Goal: Task Accomplishment & Management: Complete application form

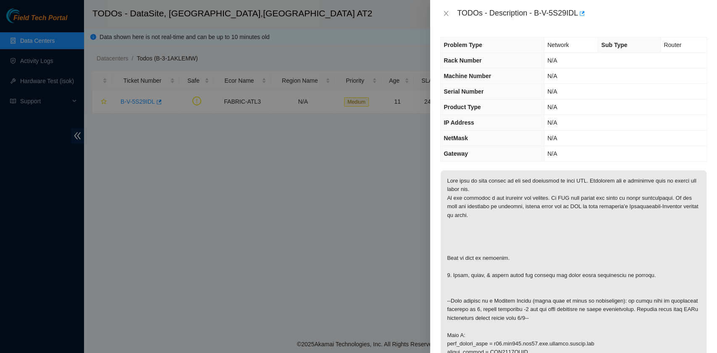
scroll to position [103, 0]
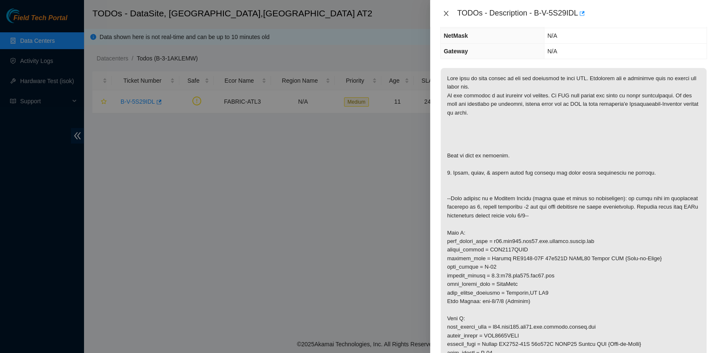
click at [449, 15] on icon "close" at bounding box center [446, 13] width 7 height 7
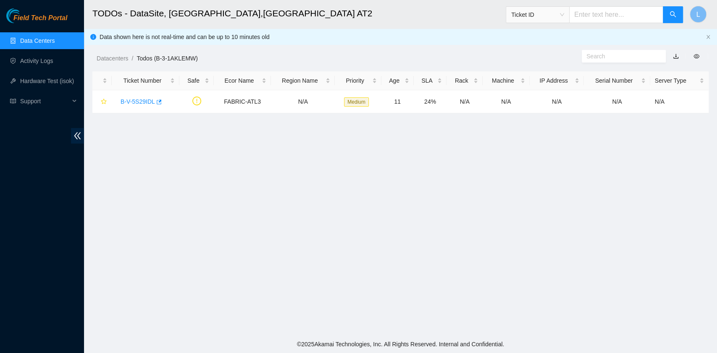
scroll to position [140, 0]
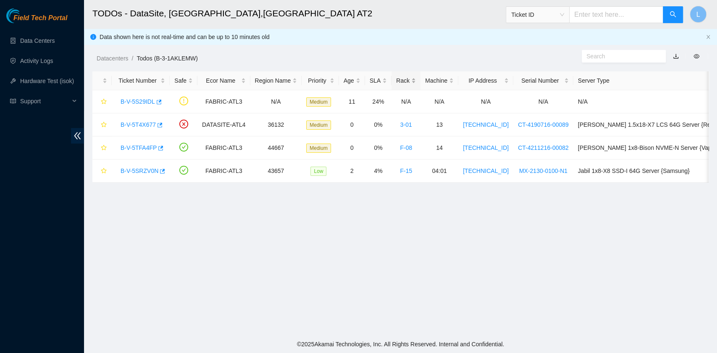
click at [398, 82] on div "Rack" at bounding box center [406, 80] width 20 height 9
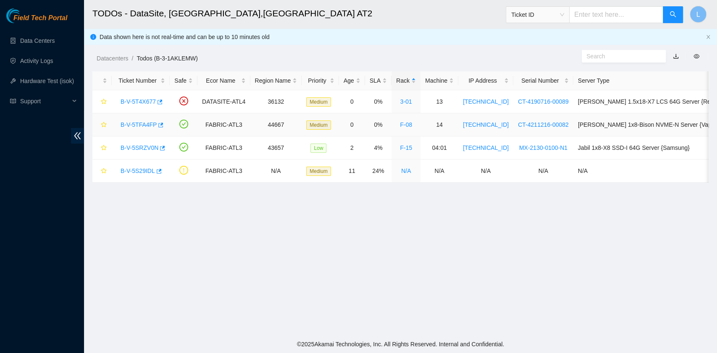
click at [149, 124] on link "B-V-5TFA4FP" at bounding box center [139, 124] width 36 height 7
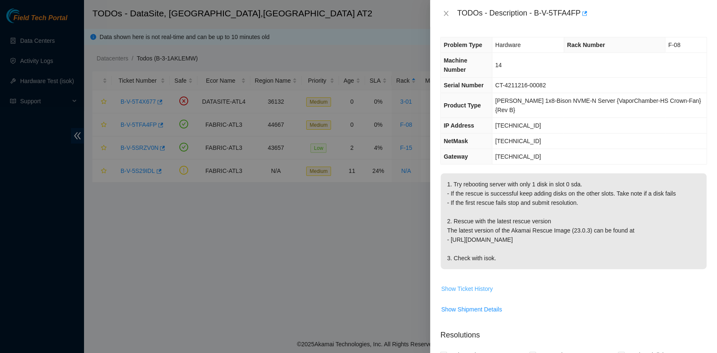
click at [488, 285] on span "Show Ticket History" at bounding box center [467, 289] width 52 height 9
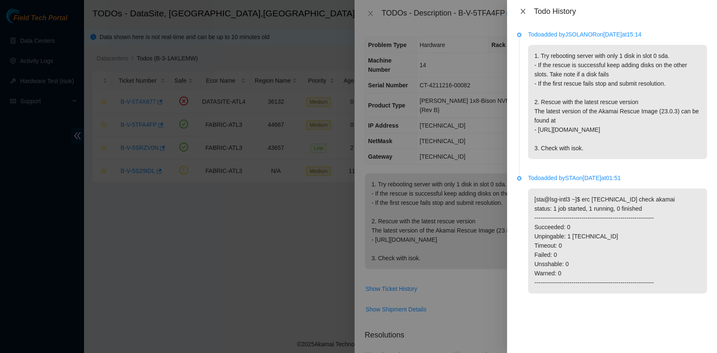
click at [522, 11] on icon "close" at bounding box center [523, 11] width 5 height 5
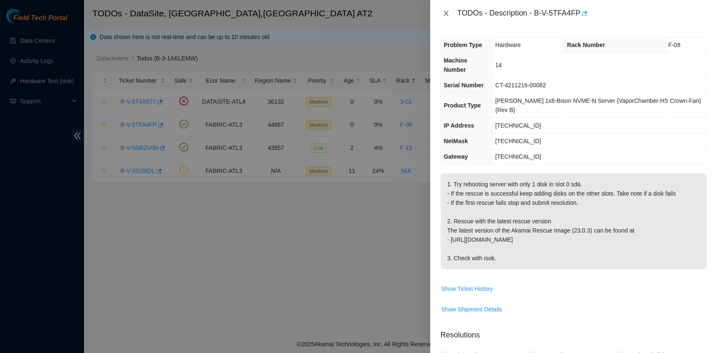
click at [447, 16] on icon "close" at bounding box center [446, 13] width 7 height 7
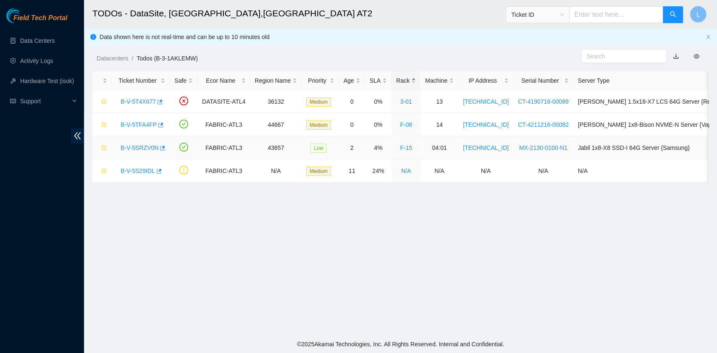
click at [130, 149] on link "B-V-5SRZV0N" at bounding box center [140, 148] width 38 height 7
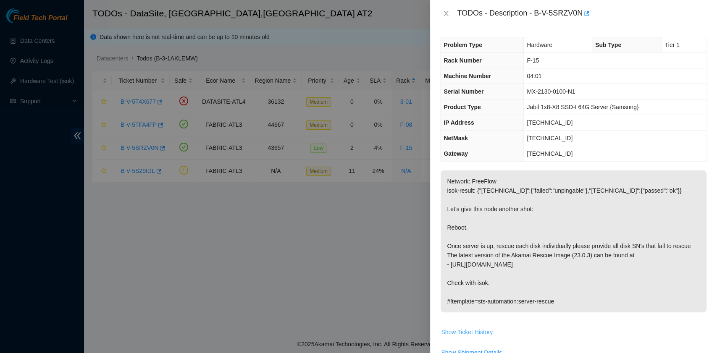
click at [466, 331] on span "Show Ticket History" at bounding box center [467, 332] width 52 height 9
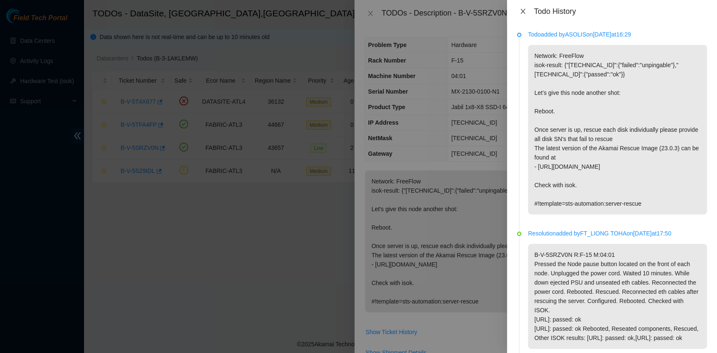
click at [525, 12] on icon "close" at bounding box center [523, 11] width 7 height 7
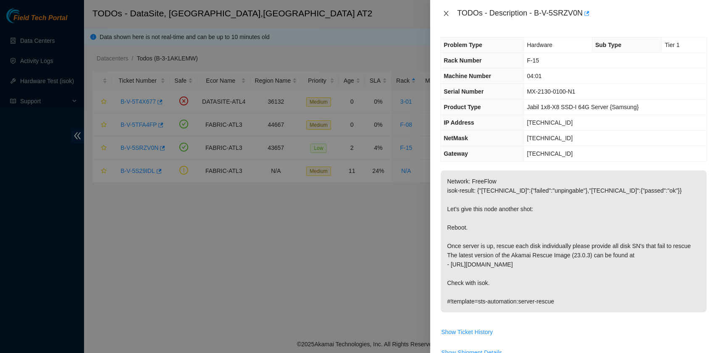
click at [446, 13] on icon "close" at bounding box center [446, 13] width 5 height 5
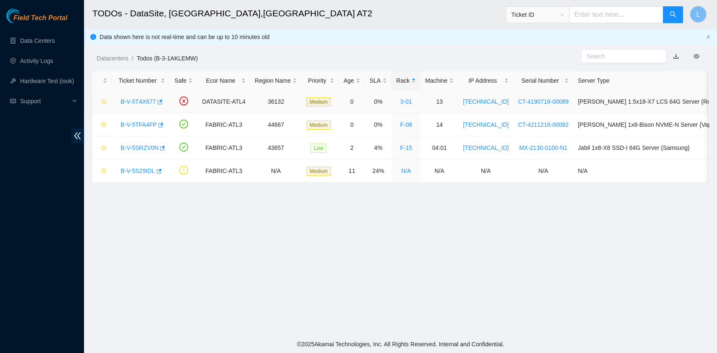
click at [145, 101] on link "B-V-5T4X677" at bounding box center [138, 101] width 35 height 7
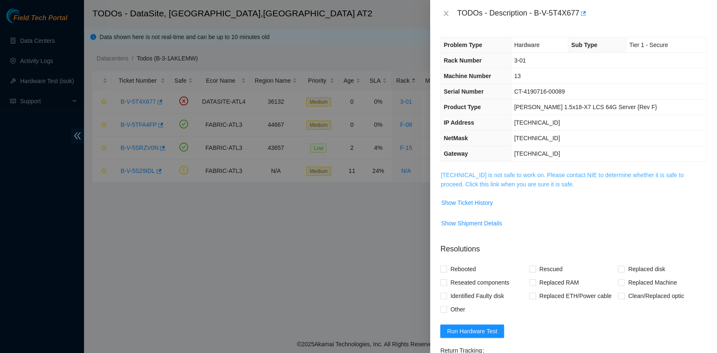
click at [474, 183] on link "23.55.60.100 is not safe to work on. Please contact NIE to determine whether it…" at bounding box center [562, 180] width 243 height 16
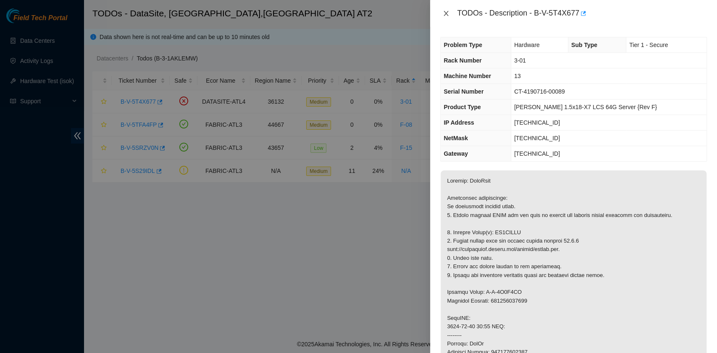
click at [448, 14] on icon "close" at bounding box center [446, 13] width 7 height 7
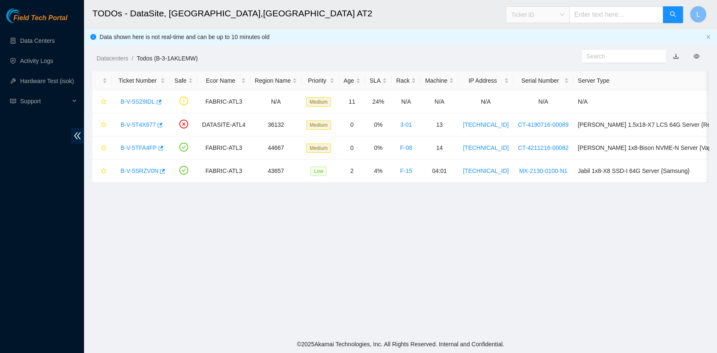
click at [564, 15] on span "Ticket ID" at bounding box center [538, 14] width 53 height 13
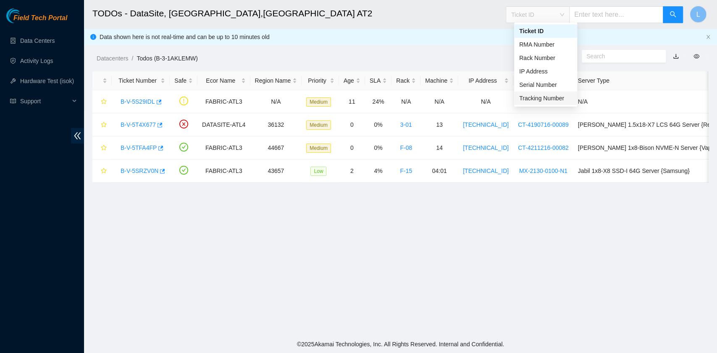
drag, startPoint x: 542, startPoint y: 101, endPoint x: 546, endPoint y: 100, distance: 4.9
click at [542, 103] on div "Tracking Number" at bounding box center [545, 98] width 53 height 9
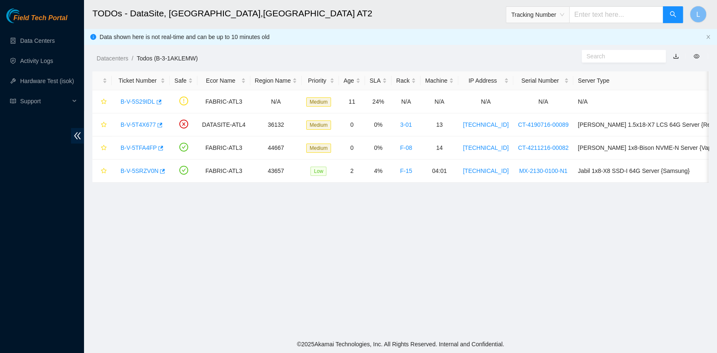
click at [608, 18] on input "text" at bounding box center [617, 14] width 94 height 17
type input "463470041530"
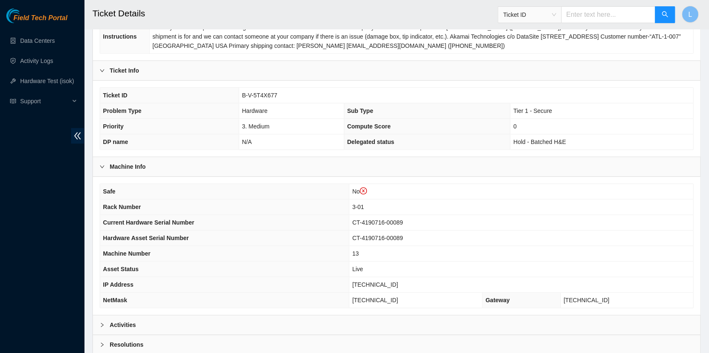
scroll to position [168, 0]
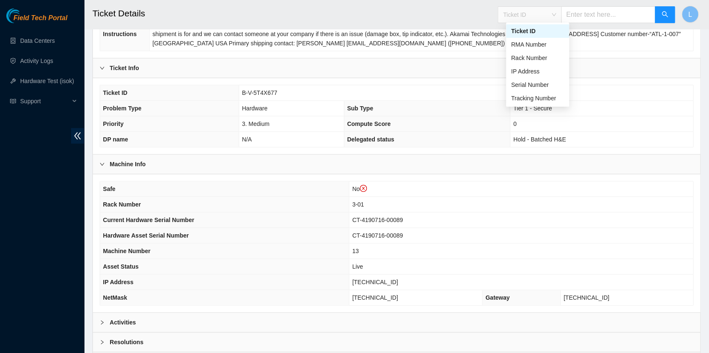
click at [561, 17] on div "Ticket ID" at bounding box center [529, 14] width 63 height 13
click at [540, 100] on div "Tracking Number" at bounding box center [537, 98] width 53 height 9
click at [611, 13] on input "text" at bounding box center [608, 14] width 94 height 17
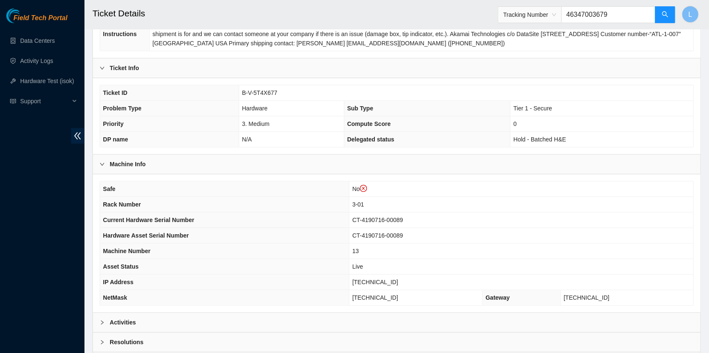
type input "463470036791"
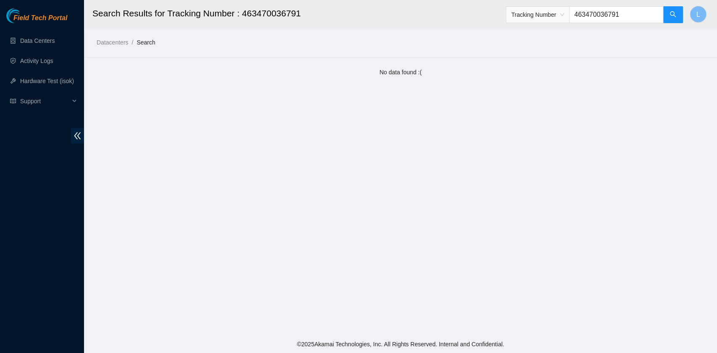
drag, startPoint x: 639, startPoint y: 15, endPoint x: 540, endPoint y: 11, distance: 98.9
click at [540, 11] on span "Tracking Number 463470036791" at bounding box center [595, 14] width 178 height 17
type input "463470041334"
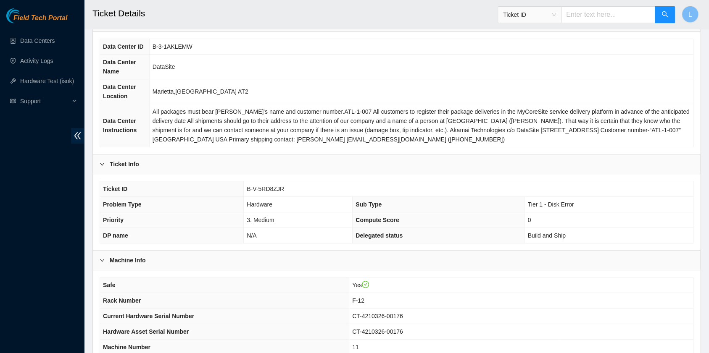
scroll to position [168, 0]
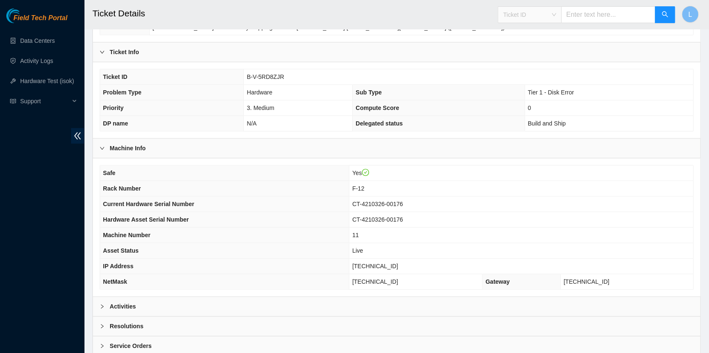
click at [556, 15] on span "Ticket ID" at bounding box center [529, 14] width 53 height 13
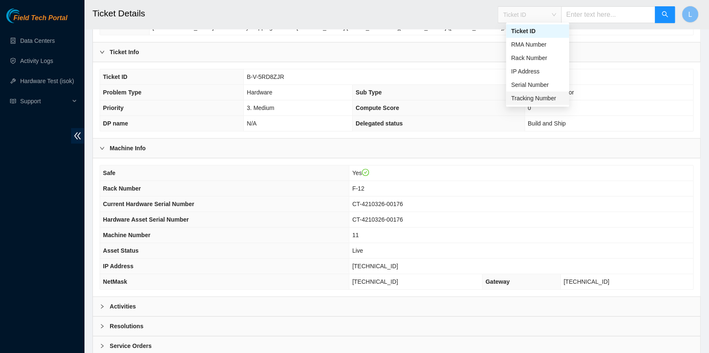
click at [541, 100] on div "Tracking Number" at bounding box center [537, 98] width 53 height 9
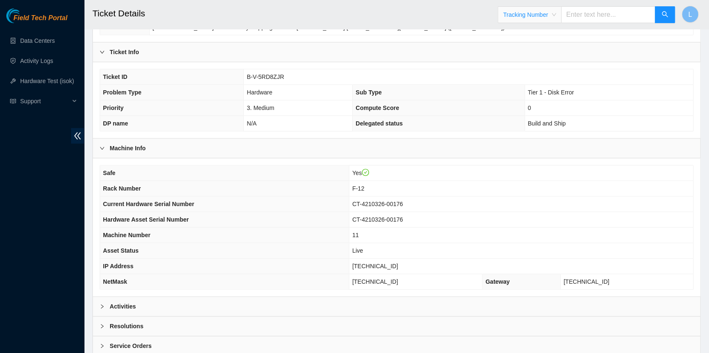
click at [584, 17] on input "text" at bounding box center [608, 14] width 94 height 17
type input "463470025371"
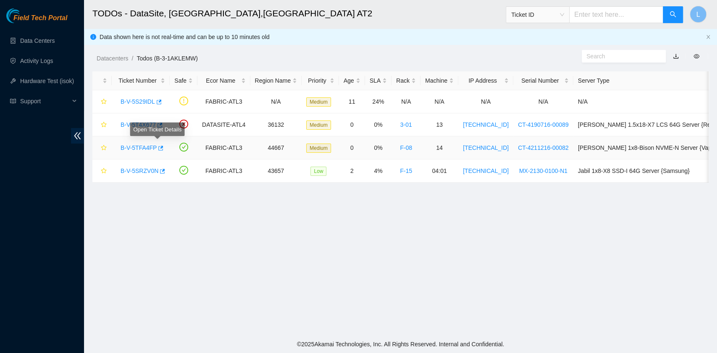
click at [150, 147] on link "B-V-5TFA4FP" at bounding box center [139, 148] width 36 height 7
click at [138, 149] on link "B-V-5TFA4FP" at bounding box center [139, 148] width 36 height 7
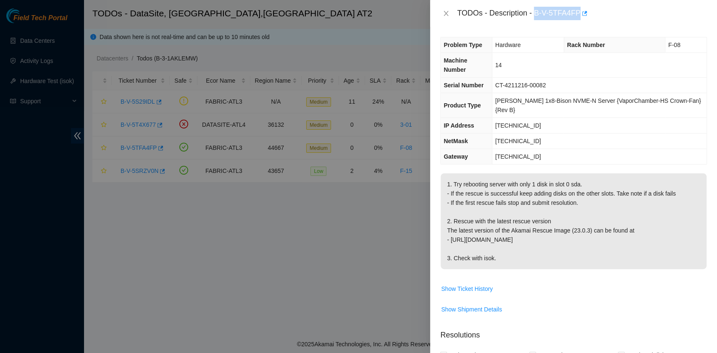
drag, startPoint x: 535, startPoint y: 14, endPoint x: 578, endPoint y: 18, distance: 42.7
click at [578, 18] on div "TODOs - Description - B-V-5TFA4FP" at bounding box center [582, 13] width 250 height 13
copy div "B-V-5TFA4FP"
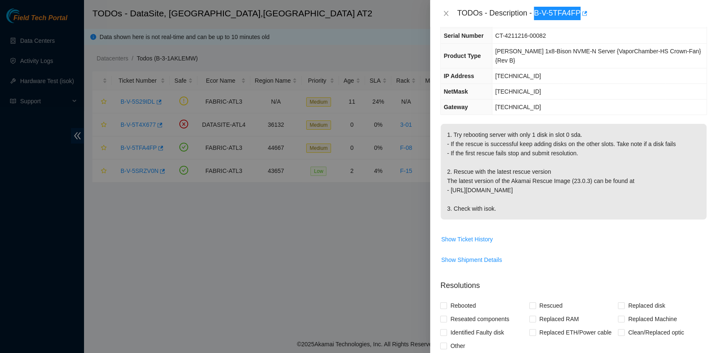
scroll to position [112, 0]
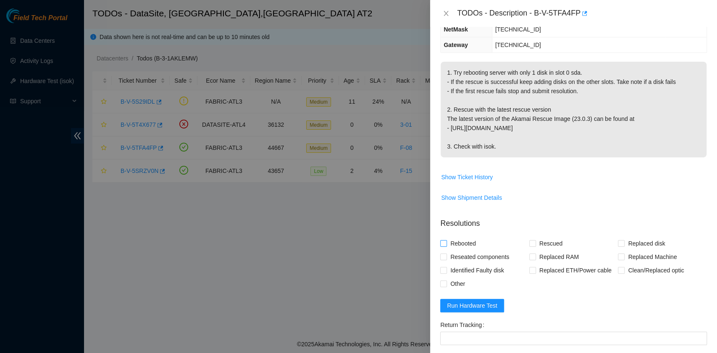
click at [468, 237] on span "Rebooted" at bounding box center [463, 243] width 32 height 13
click at [446, 240] on input "Rebooted" at bounding box center [443, 243] width 6 height 6
checkbox input "true"
click at [468, 251] on span "Reseated components" at bounding box center [480, 257] width 66 height 13
click at [446, 254] on input "Reseated components" at bounding box center [443, 257] width 6 height 6
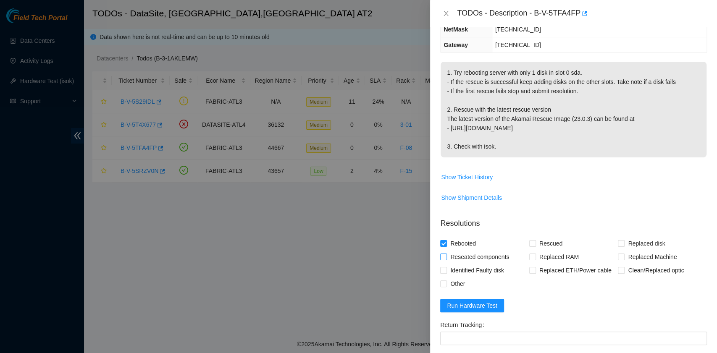
checkbox input "true"
click at [530, 240] on input "Rescued" at bounding box center [533, 243] width 6 height 6
checkbox input "true"
click at [463, 277] on span "Other" at bounding box center [457, 283] width 21 height 13
click at [446, 281] on input "Other" at bounding box center [443, 284] width 6 height 6
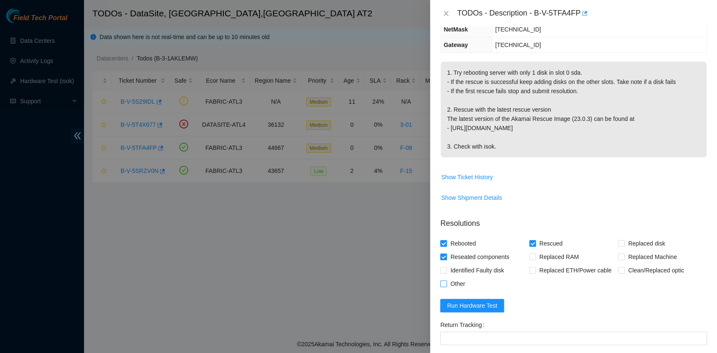
checkbox input "true"
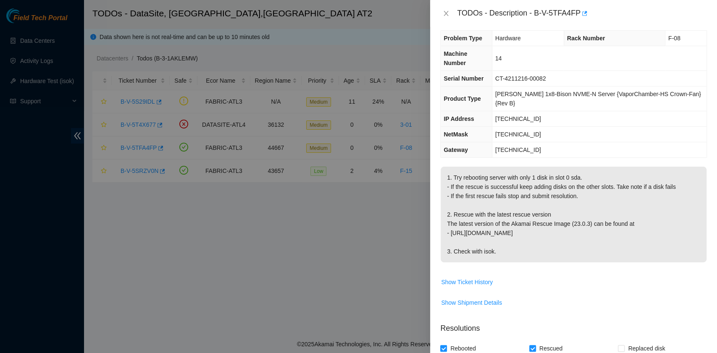
scroll to position [0, 0]
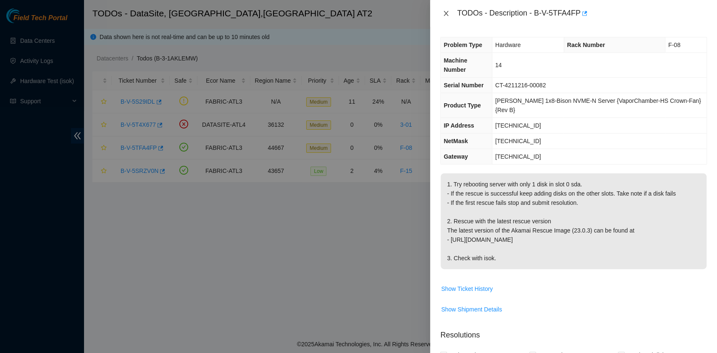
click at [448, 14] on icon "close" at bounding box center [446, 13] width 7 height 7
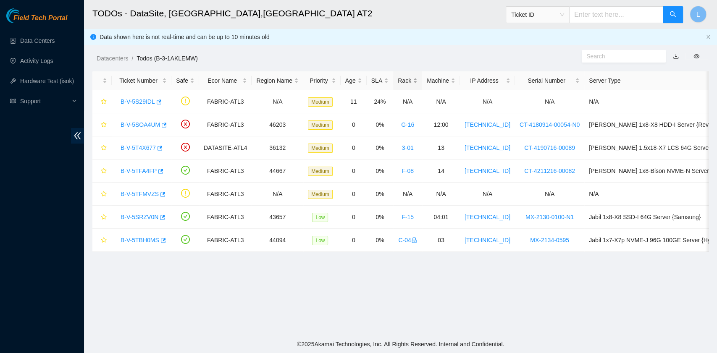
click at [398, 79] on div "Rack" at bounding box center [408, 80] width 20 height 9
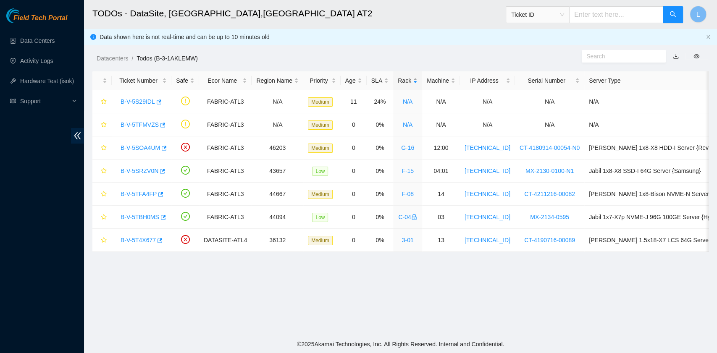
click at [398, 81] on div "Rack" at bounding box center [408, 80] width 20 height 9
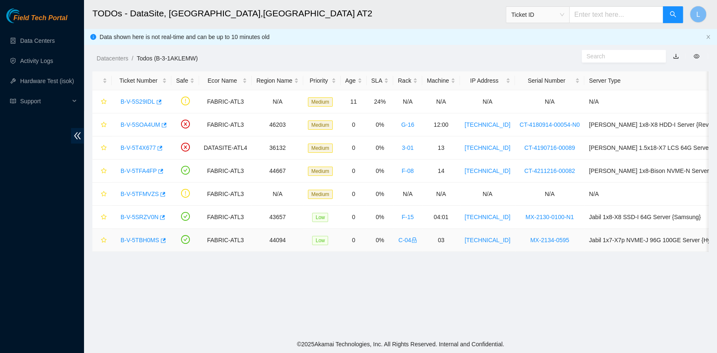
click at [144, 239] on link "B-V-5TBH0MS" at bounding box center [140, 240] width 39 height 7
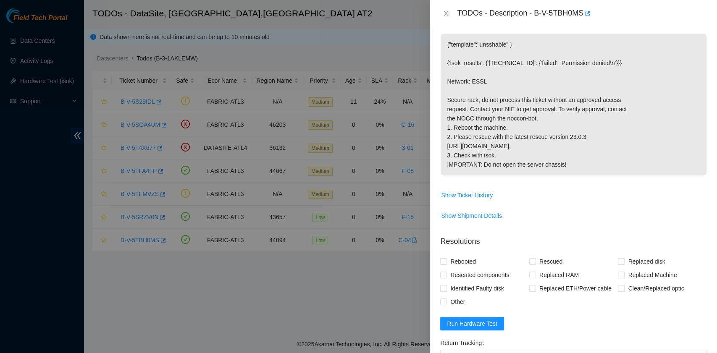
scroll to position [168, 0]
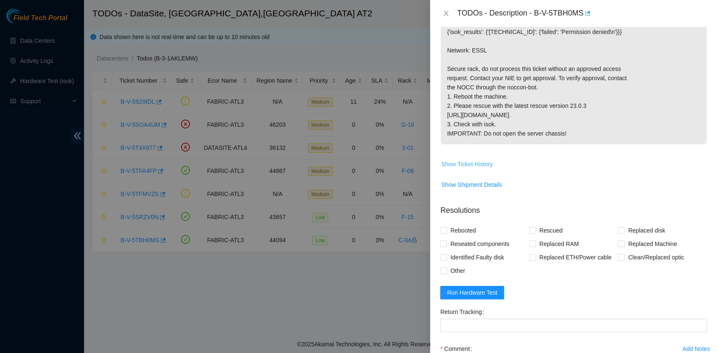
click at [472, 169] on span "Show Ticket History" at bounding box center [467, 164] width 52 height 9
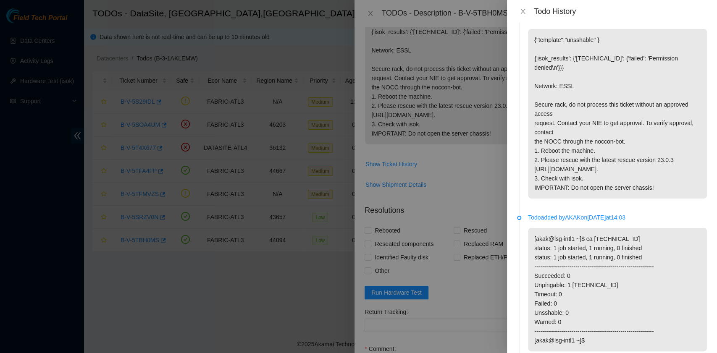
scroll to position [0, 0]
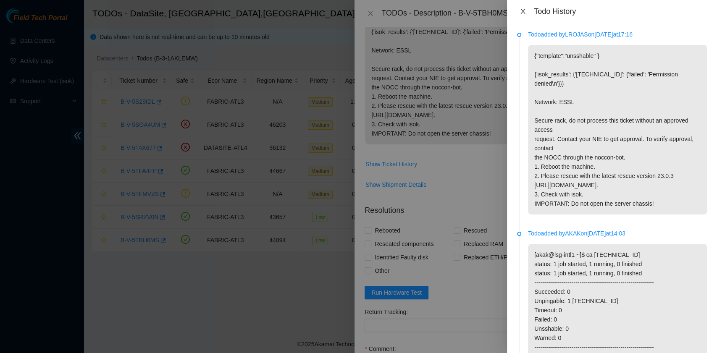
click at [527, 13] on button "Close" at bounding box center [523, 12] width 12 height 8
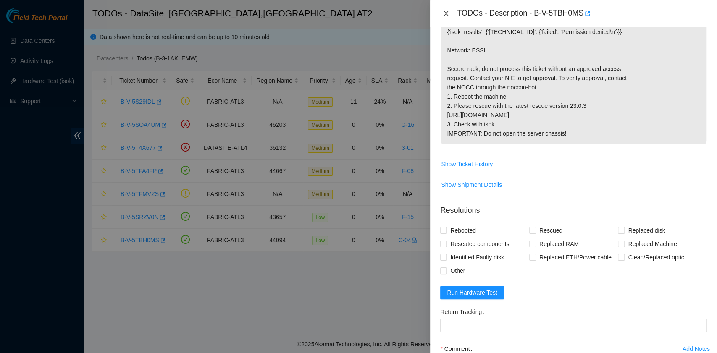
click at [451, 15] on button "Close" at bounding box center [446, 14] width 12 height 8
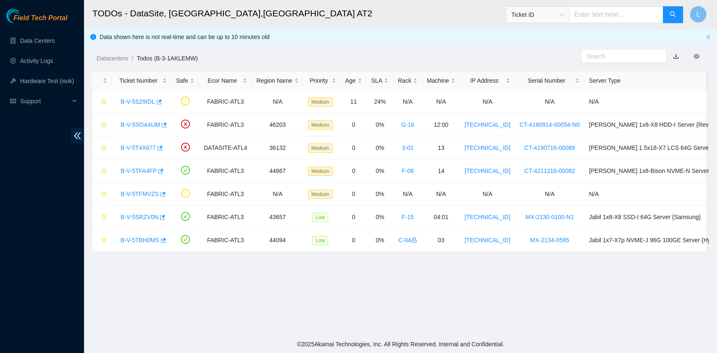
scroll to position [190, 0]
click at [140, 125] on link "B-V-5SOA4UM" at bounding box center [141, 124] width 40 height 7
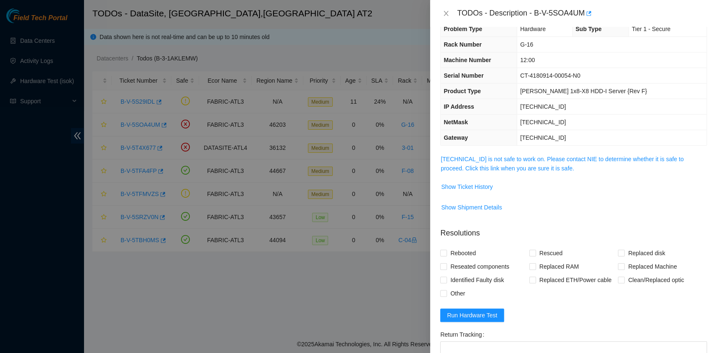
scroll to position [0, 0]
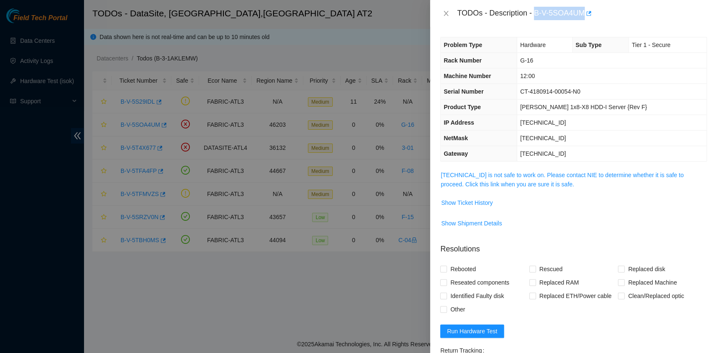
drag, startPoint x: 536, startPoint y: 16, endPoint x: 583, endPoint y: 21, distance: 46.5
click at [583, 21] on div "TODOs - Description - B-V-5SOA4UM" at bounding box center [573, 13] width 287 height 27
copy div "B-V-5SOA4UM"
click at [448, 16] on icon "close" at bounding box center [446, 13] width 7 height 7
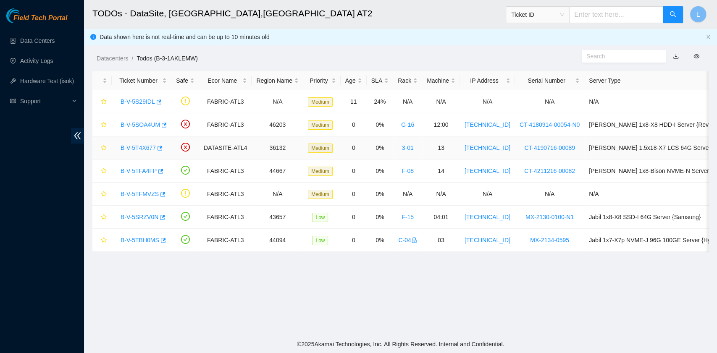
click at [139, 151] on div "B-V-5T4X677" at bounding box center [141, 147] width 50 height 13
click at [138, 149] on link "B-V-5T4X677" at bounding box center [138, 148] width 35 height 7
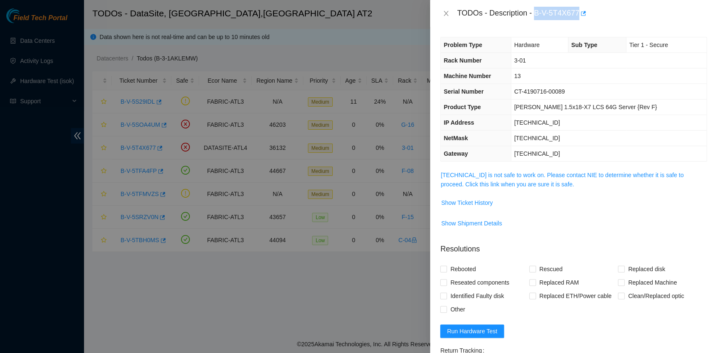
drag, startPoint x: 536, startPoint y: 15, endPoint x: 578, endPoint y: 16, distance: 42.5
click at [578, 16] on div "TODOs - Description - B-V-5T4X677" at bounding box center [582, 13] width 250 height 13
copy div "B-V-5T4X677"
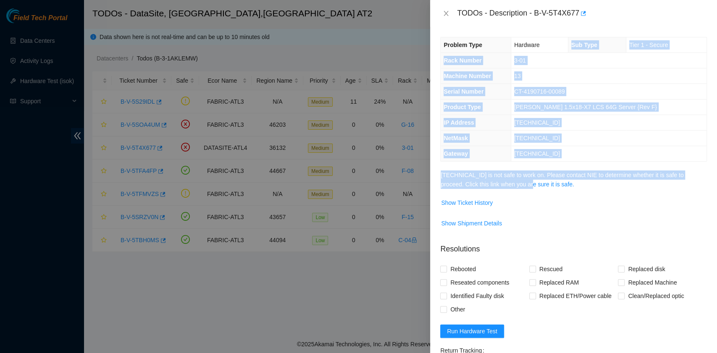
drag, startPoint x: 530, startPoint y: 93, endPoint x: 512, endPoint y: 230, distance: 137.7
click at [512, 222] on div "Problem Type Hardware Sub Type Tier 1 - Secure Rack Number 3-01 Machine Number …" at bounding box center [573, 190] width 287 height 327
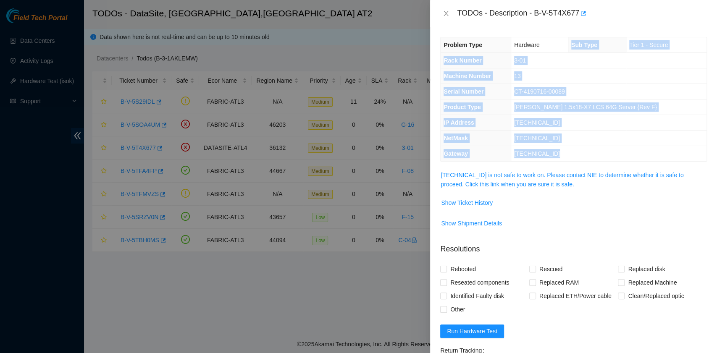
click at [629, 27] on div "Problem Type Hardware Sub Type Tier 1 - Secure Rack Number 3-01 Machine Number …" at bounding box center [573, 190] width 287 height 327
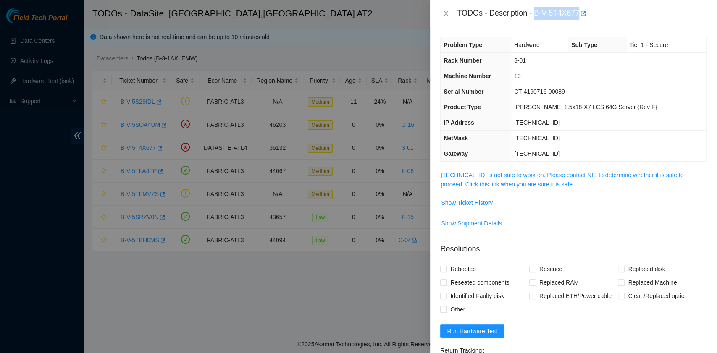
drag, startPoint x: 535, startPoint y: 13, endPoint x: 579, endPoint y: 14, distance: 44.6
click at [579, 14] on div "TODOs - Description - B-V-5T4X677" at bounding box center [582, 13] width 250 height 13
copy div "B-V-5T4X677"
click at [448, 14] on icon "close" at bounding box center [446, 13] width 7 height 7
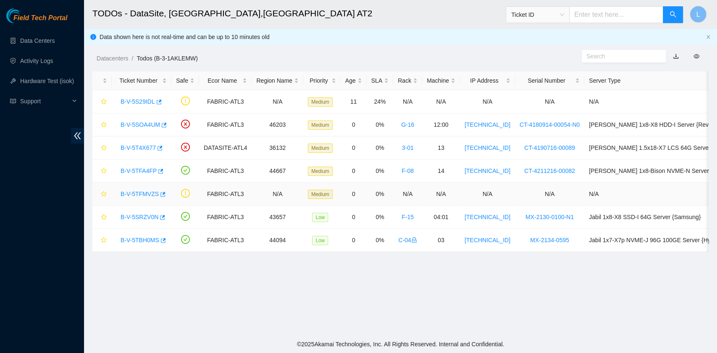
click at [139, 192] on link "B-V-5TFMVZS" at bounding box center [140, 194] width 38 height 7
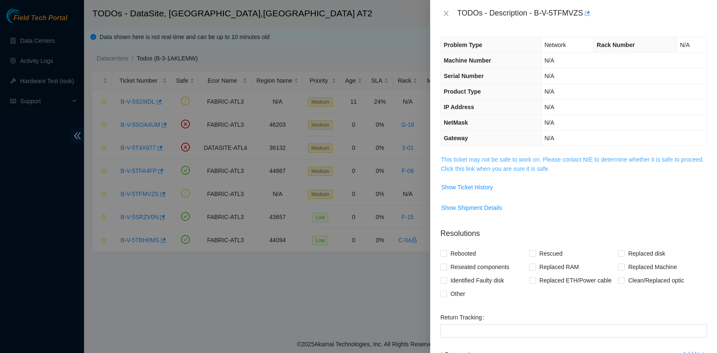
click at [497, 168] on link "This ticket may not be safe to work on. Please contact NIE to determine whether…" at bounding box center [572, 164] width 263 height 16
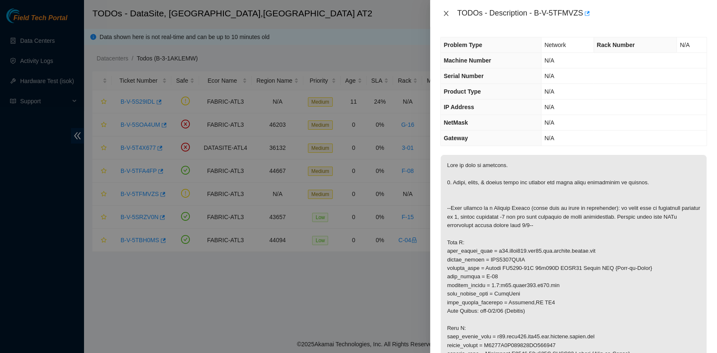
click at [449, 10] on icon "close" at bounding box center [446, 13] width 7 height 7
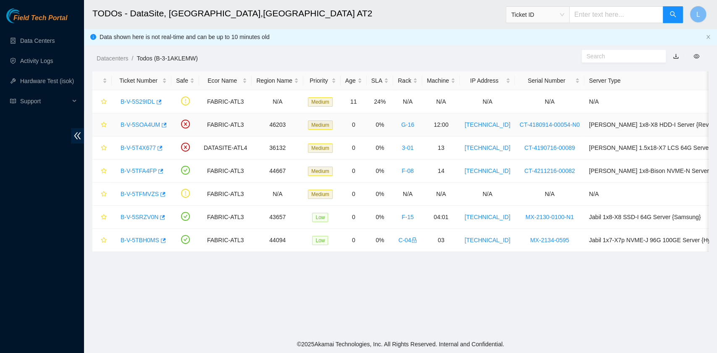
click at [134, 123] on link "B-V-5SOA4UM" at bounding box center [141, 124] width 40 height 7
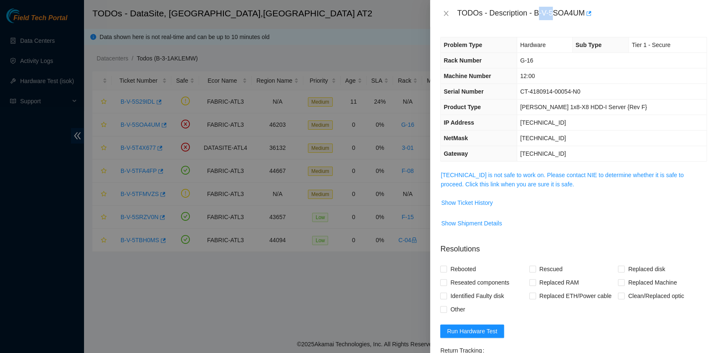
drag, startPoint x: 537, startPoint y: 15, endPoint x: 556, endPoint y: 15, distance: 18.5
click at [556, 15] on div "TODOs - Description - B-V-5SOA4UM" at bounding box center [582, 13] width 250 height 13
drag, startPoint x: 535, startPoint y: 13, endPoint x: 584, endPoint y: 14, distance: 48.8
click at [584, 14] on div "TODOs - Description - B-V-5SOA4UM" at bounding box center [582, 13] width 250 height 13
copy div "B-V-5SOA4UM"
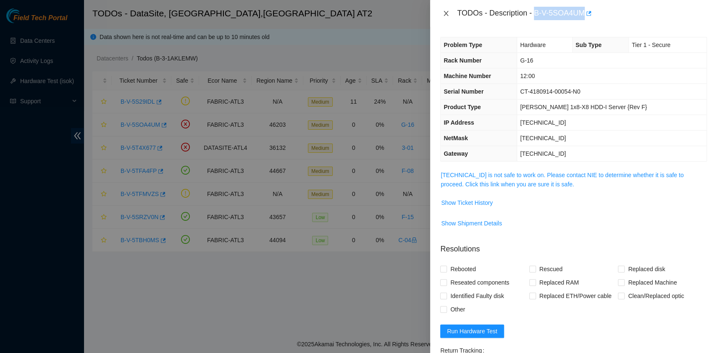
click at [444, 12] on icon "close" at bounding box center [446, 13] width 7 height 7
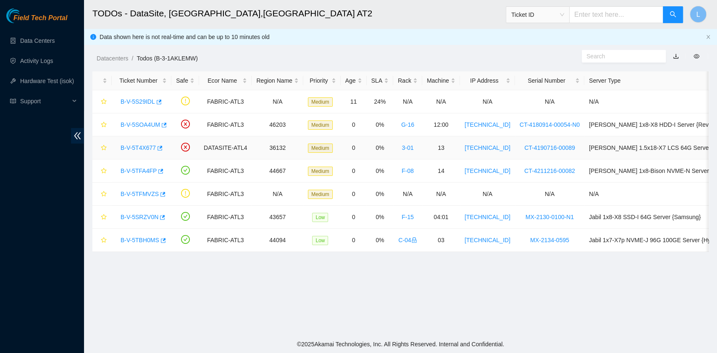
click at [145, 146] on link "B-V-5T4X677" at bounding box center [138, 148] width 35 height 7
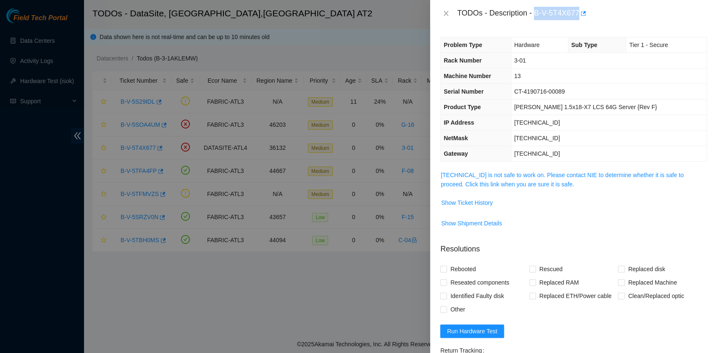
drag, startPoint x: 535, startPoint y: 10, endPoint x: 579, endPoint y: 15, distance: 43.6
click at [579, 15] on div "TODOs - Description - B-V-5T4X677" at bounding box center [582, 13] width 250 height 13
copy div "B-V-5T4X677"
click at [447, 14] on icon "close" at bounding box center [446, 13] width 7 height 7
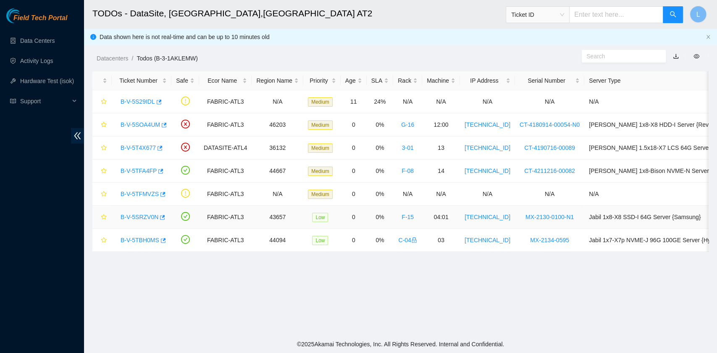
click at [140, 214] on link "B-V-5SRZV0N" at bounding box center [140, 217] width 38 height 7
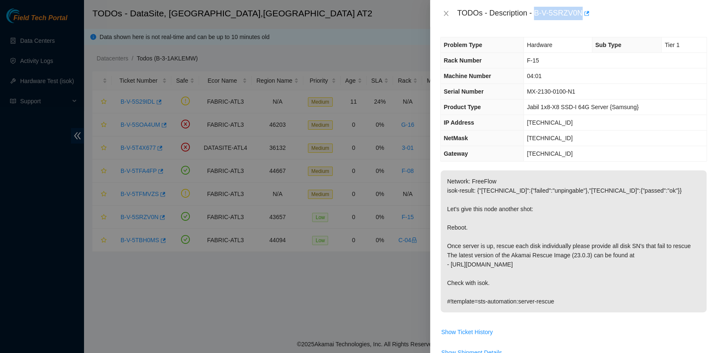
drag, startPoint x: 535, startPoint y: 14, endPoint x: 581, endPoint y: 14, distance: 45.8
click at [581, 14] on div "TODOs - Description - B-V-5SRZV0N" at bounding box center [582, 13] width 250 height 13
copy div "B-V-5SRZV0N"
click at [445, 14] on icon "close" at bounding box center [446, 13] width 7 height 7
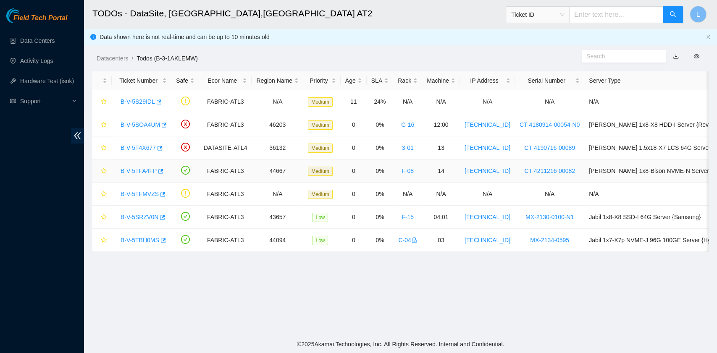
click at [141, 168] on link "B-V-5TFA4FP" at bounding box center [139, 171] width 36 height 7
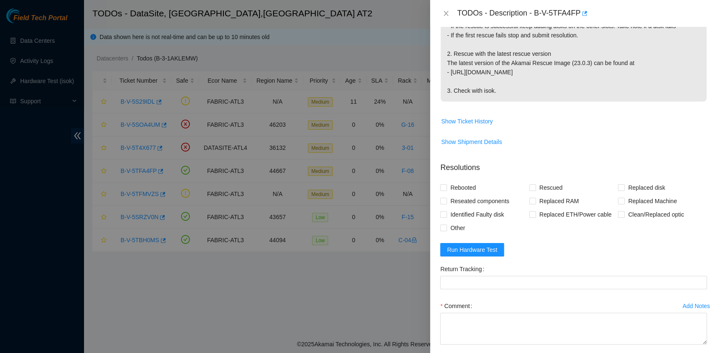
scroll to position [188, 0]
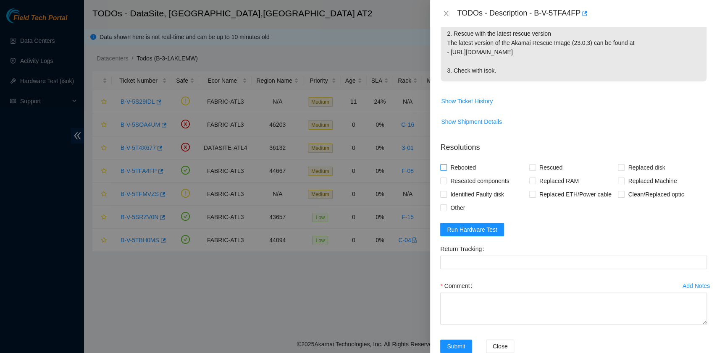
click at [467, 161] on span "Rebooted" at bounding box center [463, 167] width 32 height 13
click at [446, 164] on input "Rebooted" at bounding box center [443, 167] width 6 height 6
checkbox input "true"
click at [465, 174] on span "Reseated components" at bounding box center [480, 180] width 66 height 13
click at [446, 178] on input "Reseated components" at bounding box center [443, 181] width 6 height 6
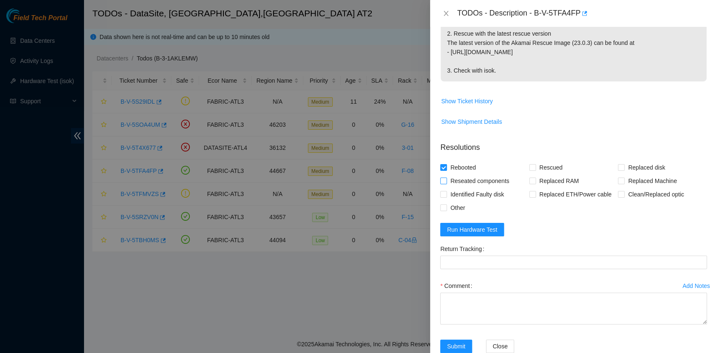
checkbox input "true"
click at [530, 164] on input "Rescued" at bounding box center [533, 167] width 6 height 6
checkbox input "true"
click at [445, 205] on input "Other" at bounding box center [443, 208] width 6 height 6
checkbox input "true"
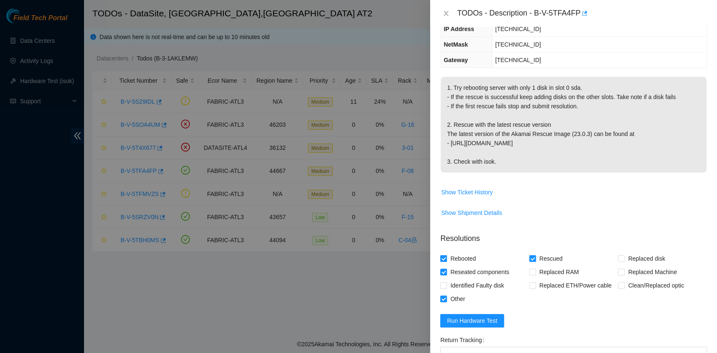
scroll to position [168, 0]
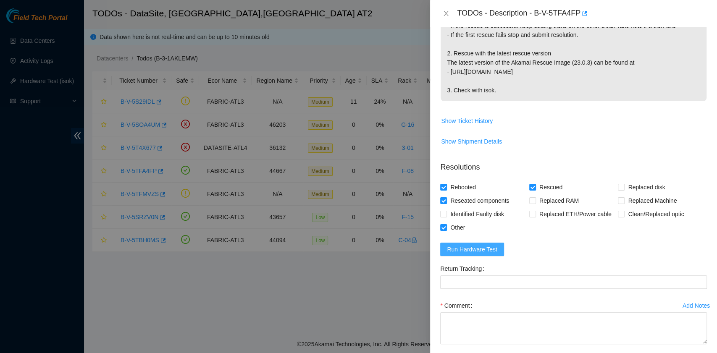
click at [488, 245] on span "Run Hardware Test" at bounding box center [472, 249] width 50 height 9
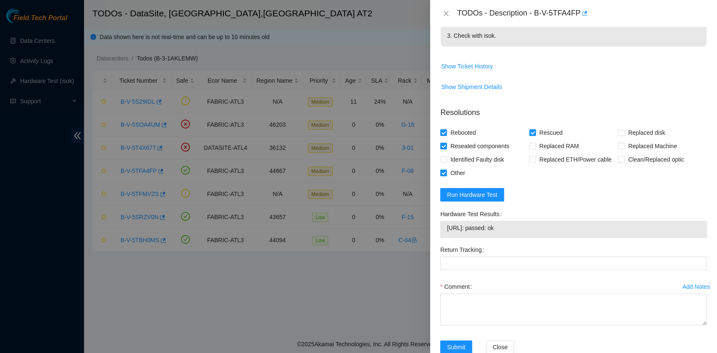
scroll to position [224, 0]
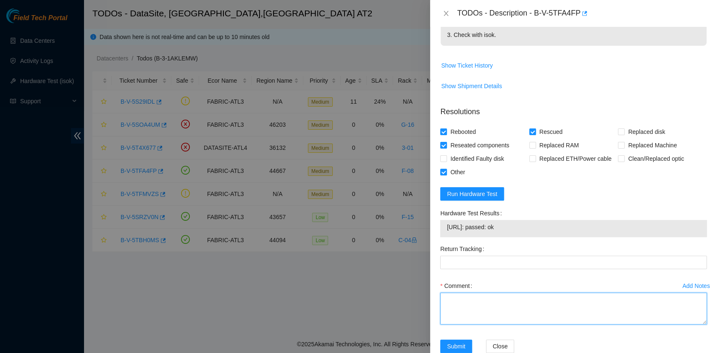
click at [502, 293] on textarea "Comment" at bounding box center [573, 309] width 267 height 32
paste textarea "B-V-5TFA4FP R:F-14 M:14 1st, rebooted with only 1 disk in slot 0 sda. Rescued, …"
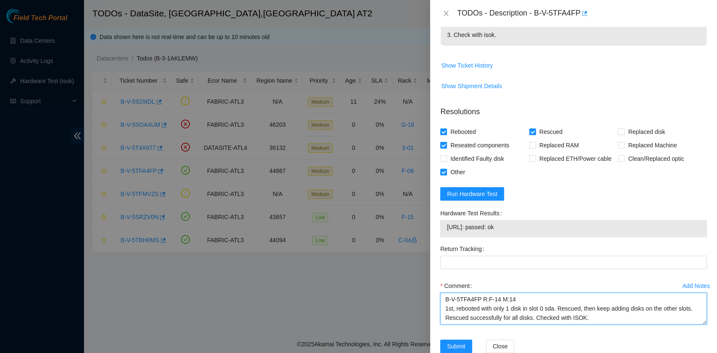
scroll to position [7, 0]
drag, startPoint x: 517, startPoint y: 207, endPoint x: 444, endPoint y: 211, distance: 72.4
click at [444, 220] on div "[URL]: passed: ok" at bounding box center [573, 228] width 267 height 17
copy tbody "[URL]: passed: ok"
click at [472, 300] on textarea "B-V-5TFA4FP R:F-14 M:14 1st, rebooted with only 1 disk in slot 0 sda. Rescued, …" at bounding box center [573, 309] width 267 height 32
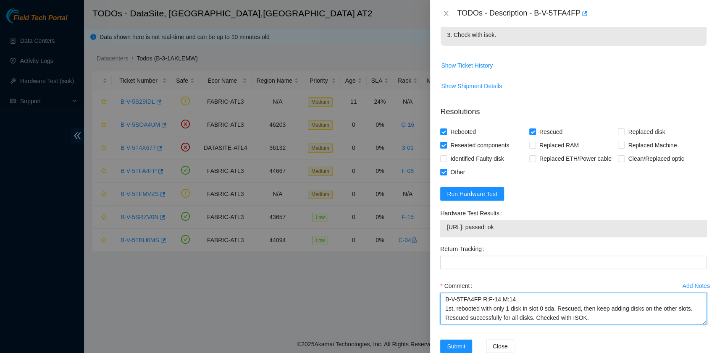
paste textarea "[URL]: passed: ok"
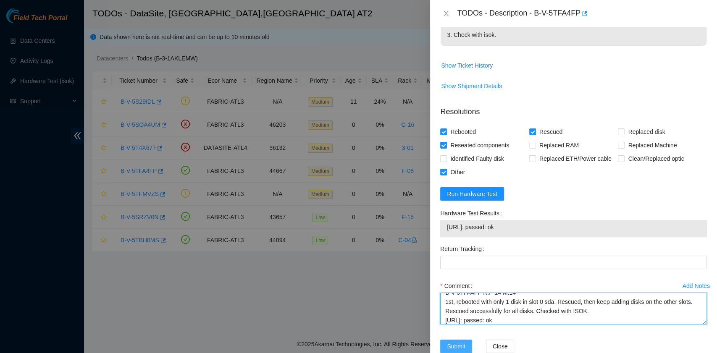
type textarea "B-V-5TFA4FP R:F-14 M:14 1st, rebooted with only 1 disk in slot 0 sda. Rescued, …"
click at [462, 342] on span "Submit" at bounding box center [456, 346] width 18 height 9
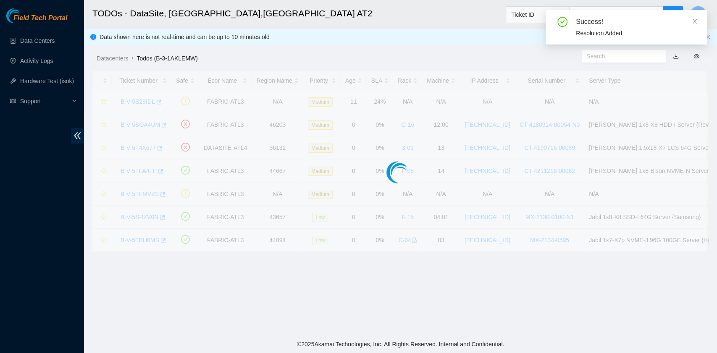
scroll to position [213, 0]
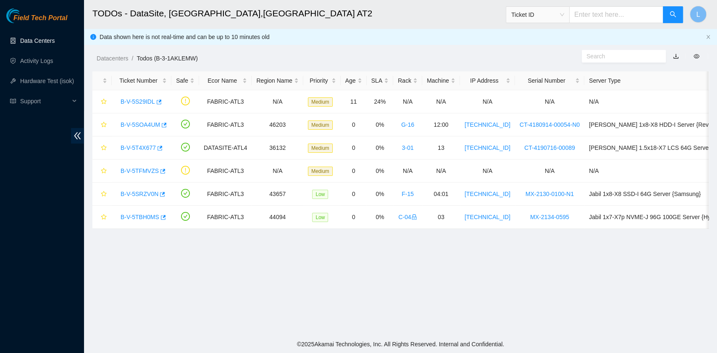
click at [46, 41] on link "Data Centers" at bounding box center [37, 40] width 34 height 7
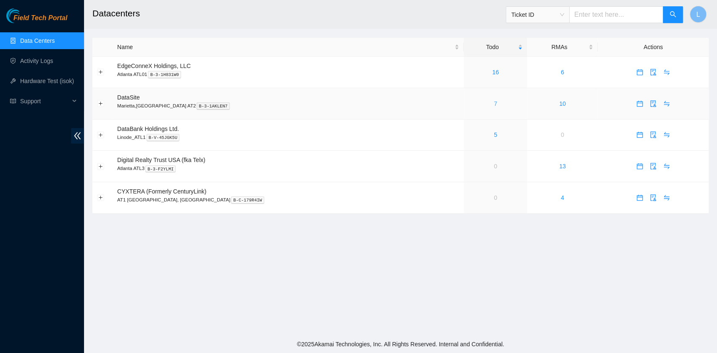
click at [494, 103] on link "7" at bounding box center [495, 103] width 3 height 7
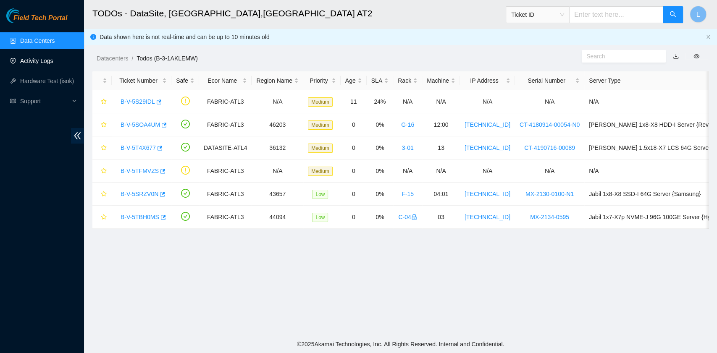
click at [40, 61] on link "Activity Logs" at bounding box center [36, 61] width 33 height 7
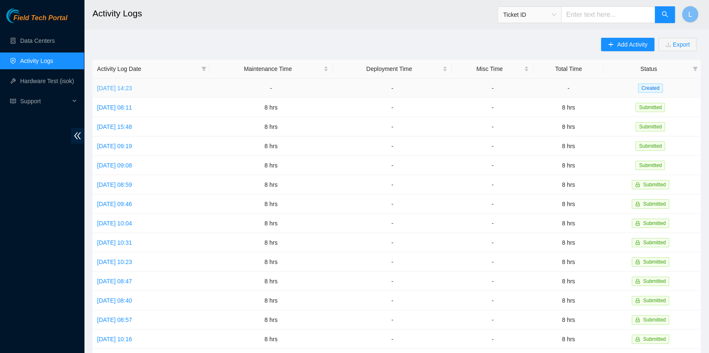
click at [132, 87] on link "[DATE] 14:23" at bounding box center [114, 88] width 35 height 7
